Goal: Information Seeking & Learning: Learn about a topic

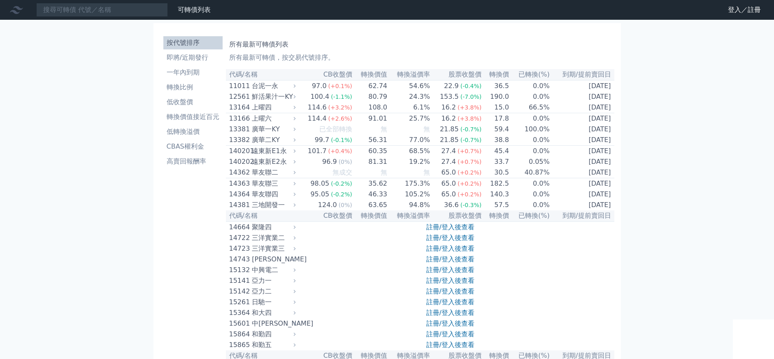
click at [196, 40] on li "按代號排序" at bounding box center [192, 43] width 59 height 10
click at [128, 10] on input at bounding box center [102, 10] width 132 height 14
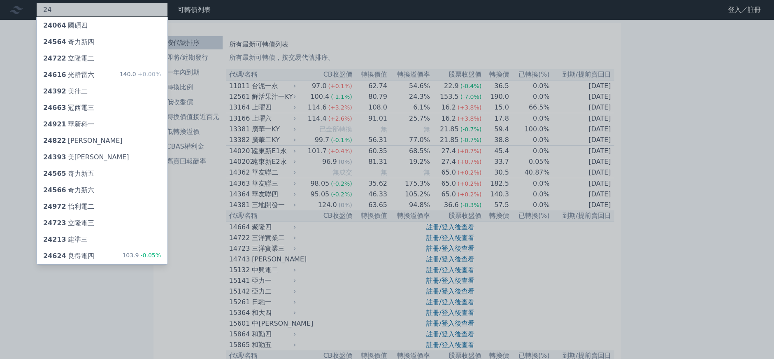
type input "2"
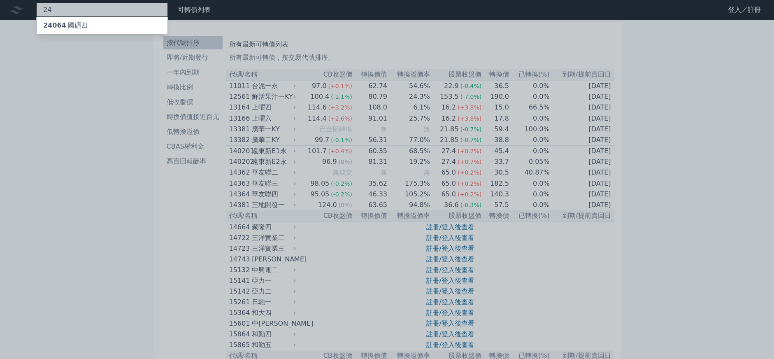
type input "2"
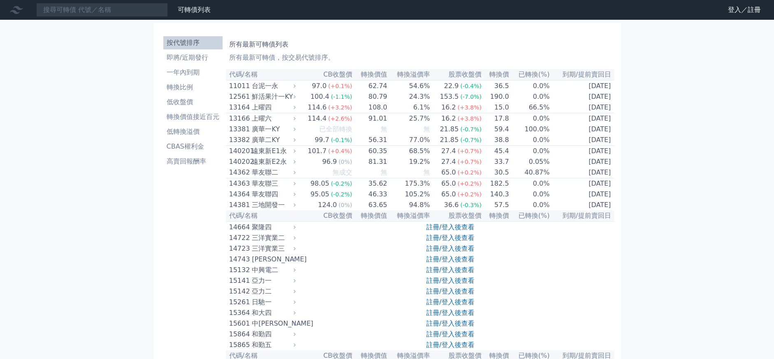
click at [198, 53] on li "即將/近期發行" at bounding box center [192, 58] width 59 height 10
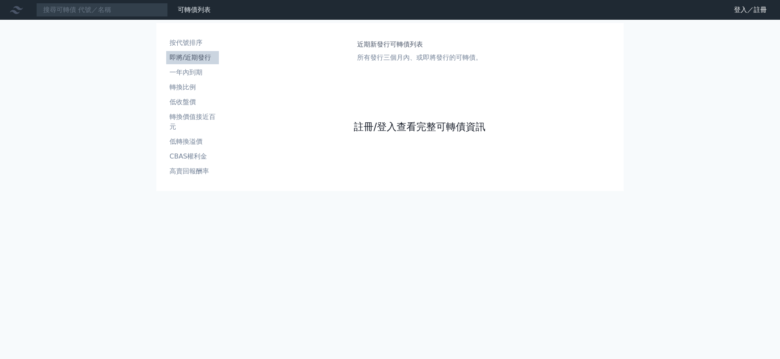
click at [374, 129] on link "註冊/登入查看完整可轉債資訊" at bounding box center [420, 126] width 132 height 13
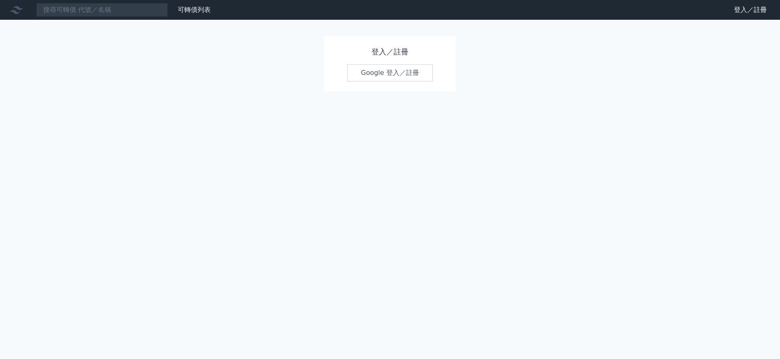
click at [386, 72] on link "Google 登入／註冊" at bounding box center [390, 72] width 86 height 17
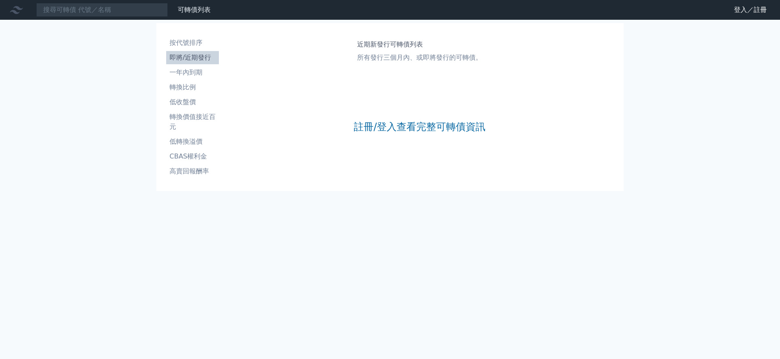
click at [183, 57] on li "即將/近期發行" at bounding box center [192, 58] width 53 height 10
